Goal: Information Seeking & Learning: Learn about a topic

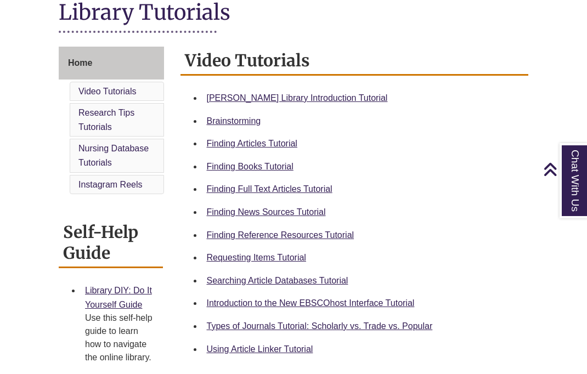
scroll to position [261, 0]
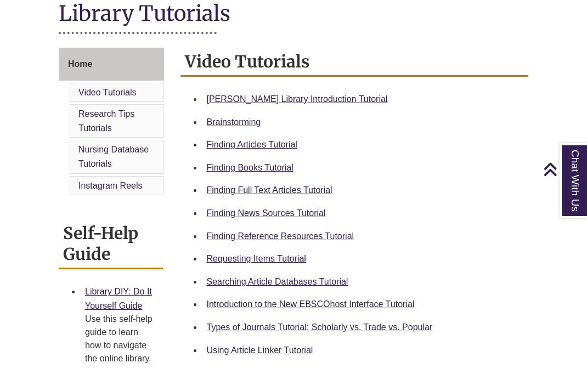
click at [0, 0] on div "Chat With Us" at bounding box center [0, 0] width 0 height 0
click at [273, 149] on link "Finding Articles Tutorial" at bounding box center [252, 144] width 91 height 9
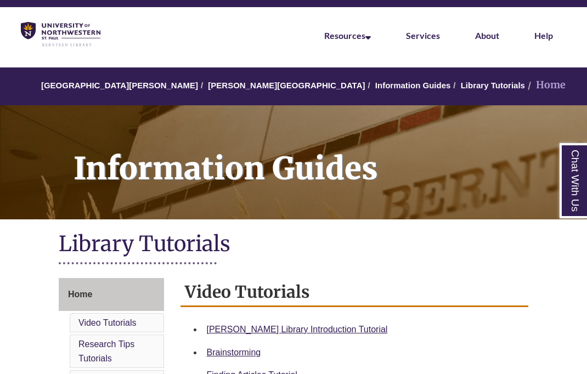
scroll to position [31, 0]
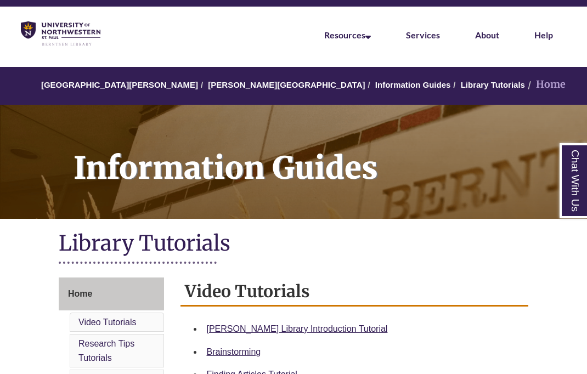
click at [237, 82] on link "[PERSON_NAME][GEOGRAPHIC_DATA]" at bounding box center [286, 84] width 157 height 9
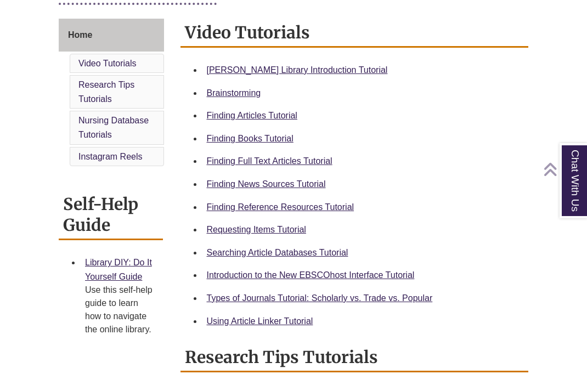
scroll to position [291, 0]
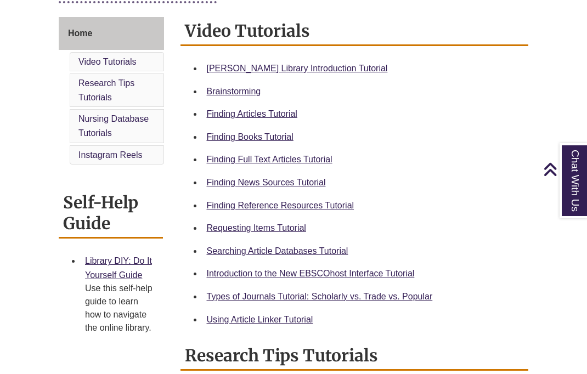
click at [310, 187] on link "Finding News Sources Tutorial" at bounding box center [266, 182] width 119 height 9
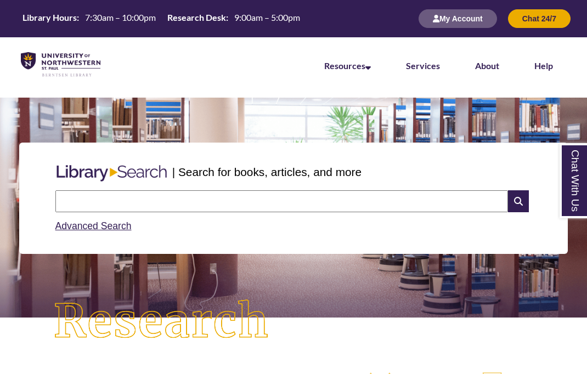
click at [299, 218] on div "Advanced Search" at bounding box center [293, 222] width 477 height 21
click at [323, 210] on input "text" at bounding box center [281, 201] width 453 height 22
type input "**********"
